Goal: Find contact information: Find contact information

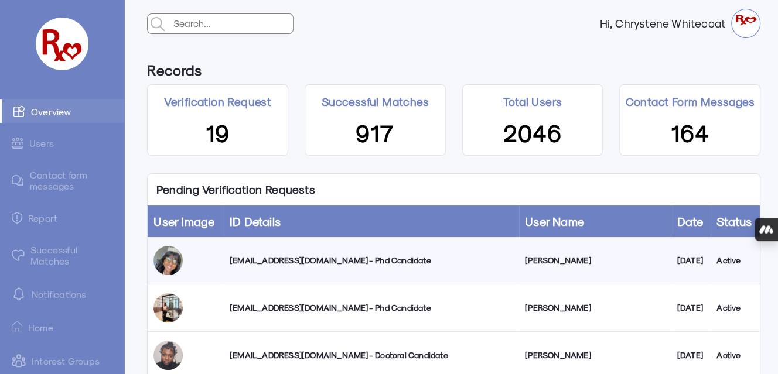
click at [57, 182] on link "Contact form messages" at bounding box center [62, 180] width 124 height 34
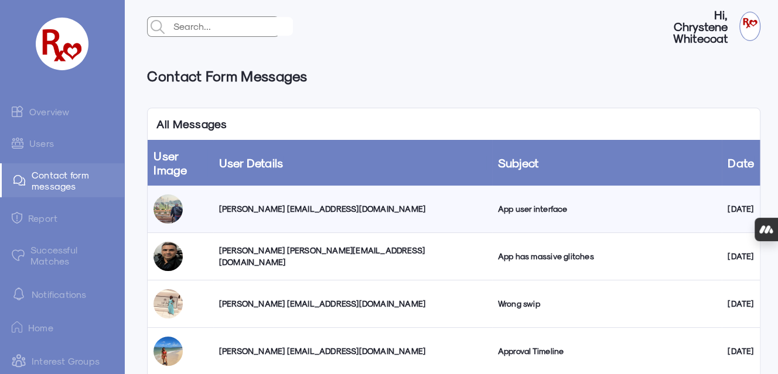
click at [248, 203] on div "[PERSON_NAME] [EMAIL_ADDRESS][DOMAIN_NAME]" at bounding box center [352, 209] width 267 height 12
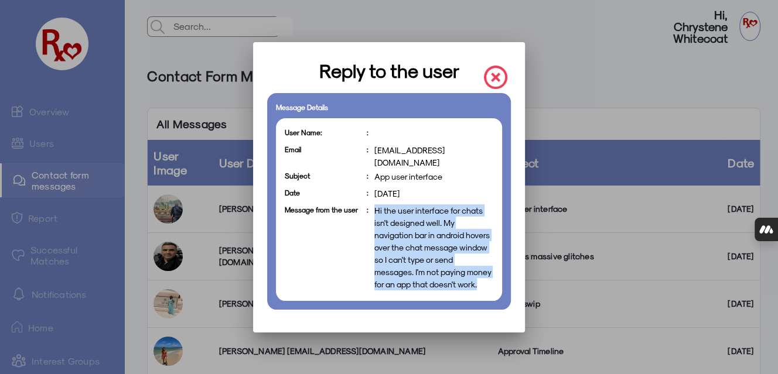
drag, startPoint x: 426, startPoint y: 279, endPoint x: 373, endPoint y: 203, distance: 92.6
click at [374, 204] on span "Hi the user interface for chats isn't designed well. My navigation bar in andro…" at bounding box center [433, 247] width 119 height 86
copy span "Hi the user interface for chats isn't designed well. My navigation bar in andro…"
click at [496, 80] on img at bounding box center [495, 77] width 23 height 23
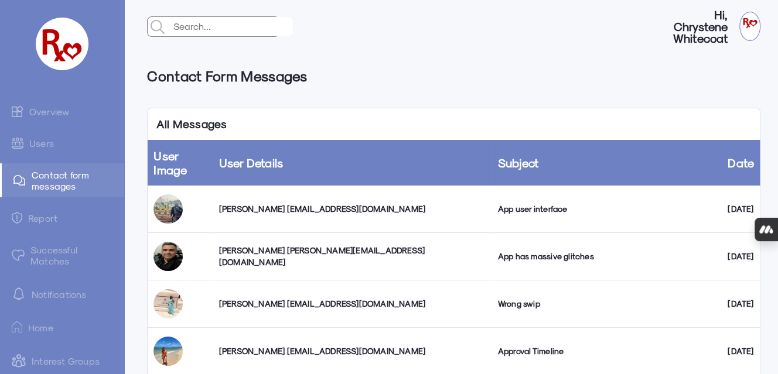
click at [39, 141] on link "Users" at bounding box center [62, 143] width 124 height 23
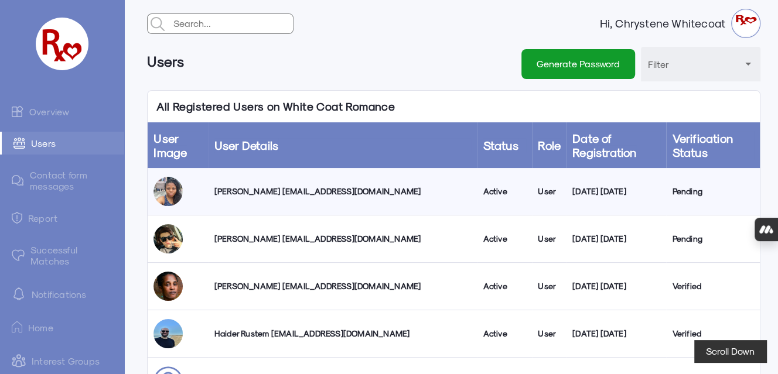
click at [197, 19] on input "text" at bounding box center [231, 23] width 122 height 19
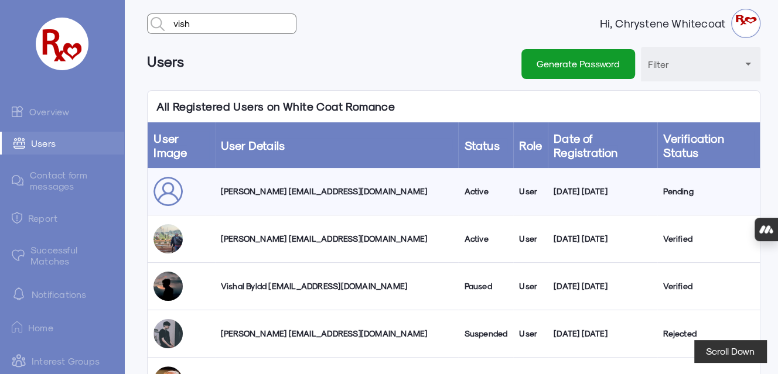
type input "vish"
click at [60, 180] on link "Contact form messages" at bounding box center [62, 180] width 124 height 34
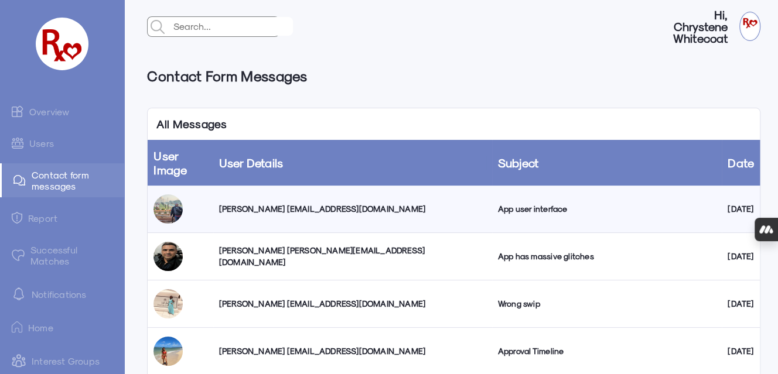
click at [45, 142] on link "Users" at bounding box center [62, 143] width 124 height 23
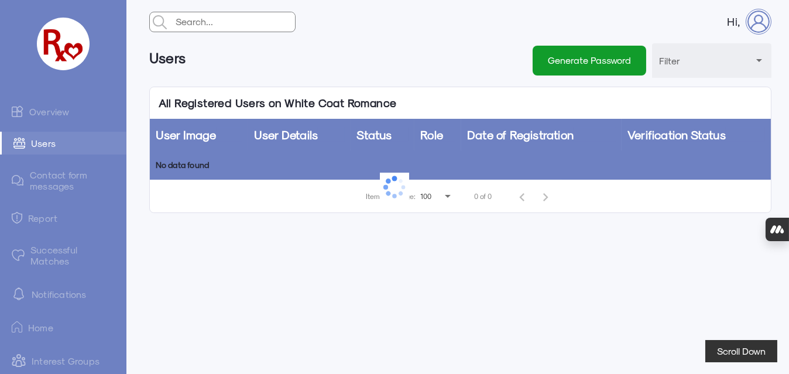
click at [56, 113] on link "Overview" at bounding box center [63, 111] width 126 height 23
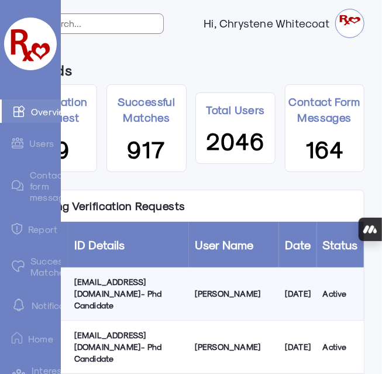
click at [35, 191] on link "Contact form messages" at bounding box center [30, 185] width 61 height 45
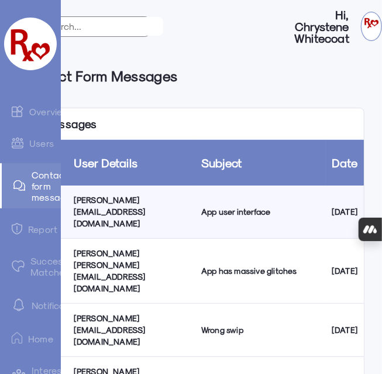
click at [118, 209] on div "[PERSON_NAME] [EMAIL_ADDRESS][DOMAIN_NAME]" at bounding box center [132, 211] width 116 height 35
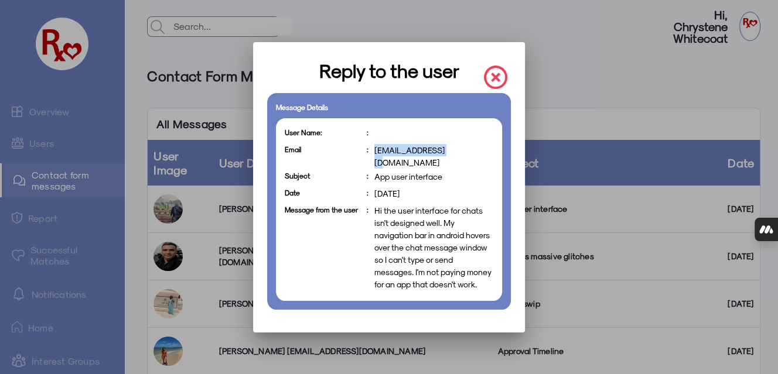
drag, startPoint x: 446, startPoint y: 154, endPoint x: 372, endPoint y: 156, distance: 74.4
click at [372, 156] on p "Email : [EMAIL_ADDRESS][DOMAIN_NAME]" at bounding box center [389, 156] width 209 height 25
copy span "[EMAIL_ADDRESS][DOMAIN_NAME]"
click at [490, 80] on img at bounding box center [495, 77] width 23 height 23
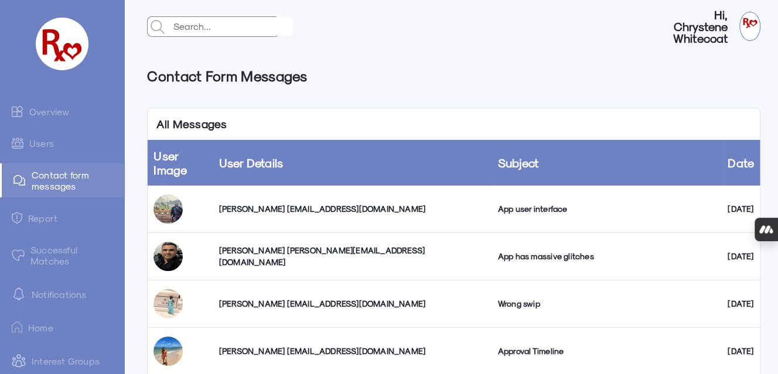
click at [320, 204] on div "[PERSON_NAME] [EMAIL_ADDRESS][DOMAIN_NAME]" at bounding box center [352, 209] width 267 height 12
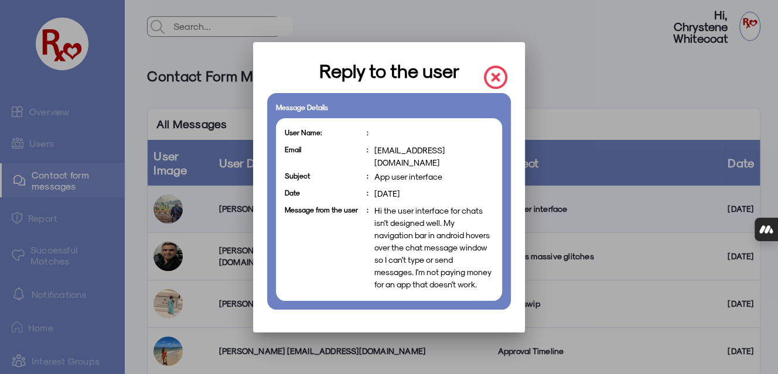
click at [501, 80] on img at bounding box center [495, 77] width 23 height 23
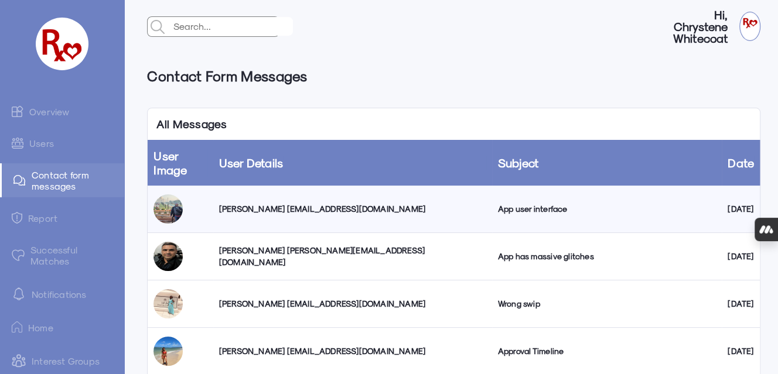
click at [53, 108] on link "Overview" at bounding box center [62, 111] width 124 height 23
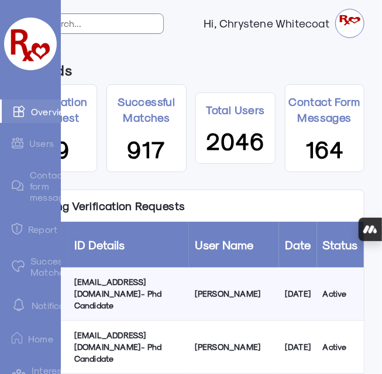
click at [32, 182] on link "Contact form messages" at bounding box center [30, 185] width 61 height 45
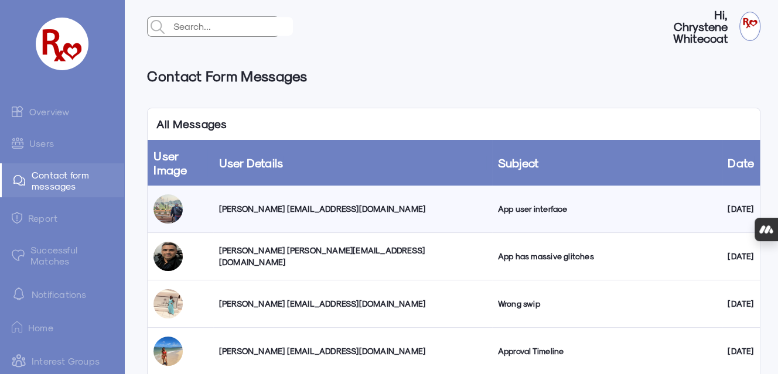
click at [54, 112] on link "Overview" at bounding box center [62, 111] width 124 height 23
